Goal: Task Accomplishment & Management: Use online tool/utility

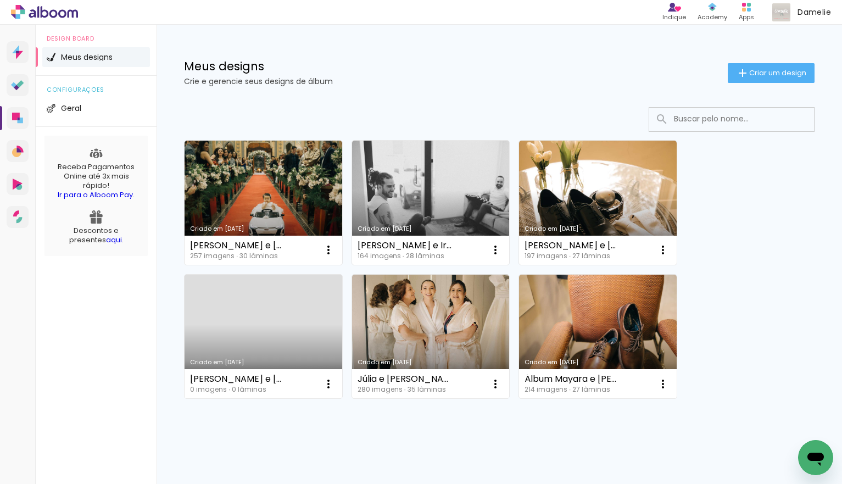
click at [280, 180] on link "Criado em [DATE]" at bounding box center [264, 203] width 158 height 124
drag, startPoint x: 296, startPoint y: 176, endPoint x: 310, endPoint y: 178, distance: 14.9
click at [296, 176] on link "Criado em [DATE]" at bounding box center [264, 203] width 158 height 124
drag, startPoint x: 265, startPoint y: 171, endPoint x: 350, endPoint y: 112, distance: 103.8
click at [264, 171] on link "Criado em [DATE]" at bounding box center [264, 203] width 158 height 124
